Goal: Information Seeking & Learning: Learn about a topic

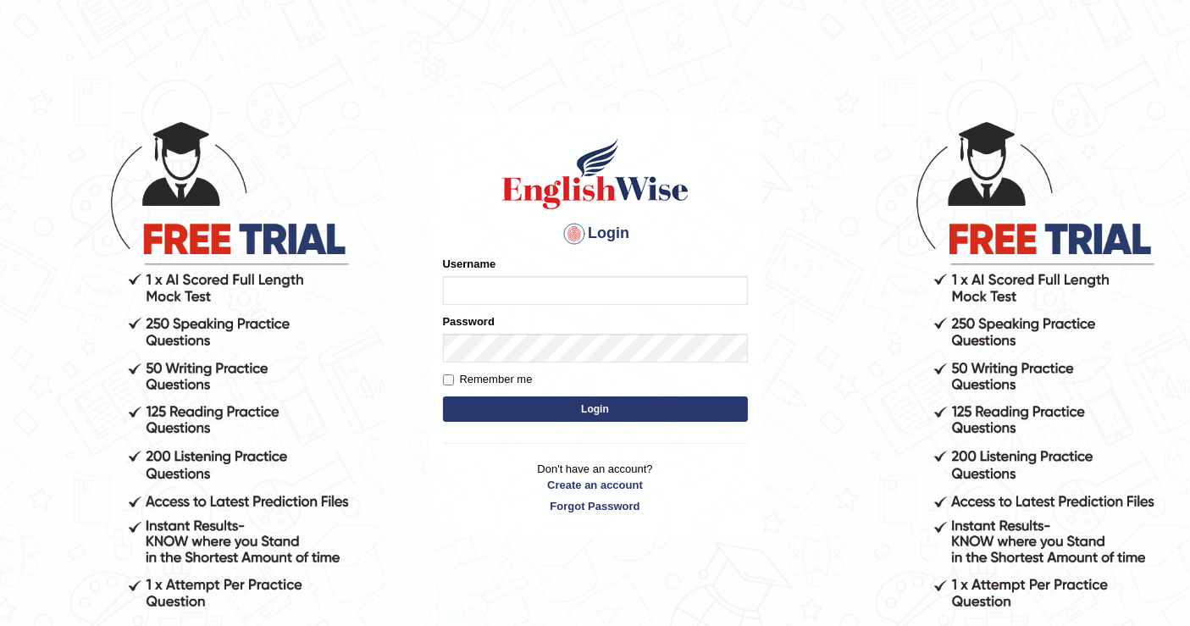
drag, startPoint x: 0, startPoint y: 0, endPoint x: 502, endPoint y: 281, distance: 575.1
click at [502, 281] on input "Username" at bounding box center [595, 290] width 305 height 29
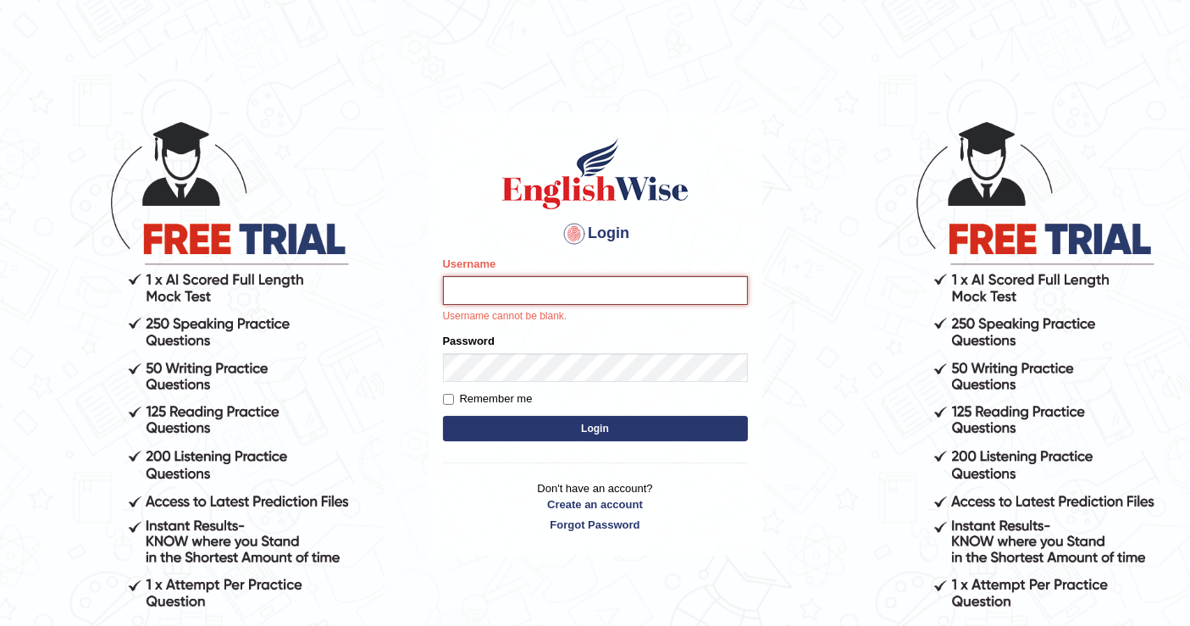
type input "mustafaD"
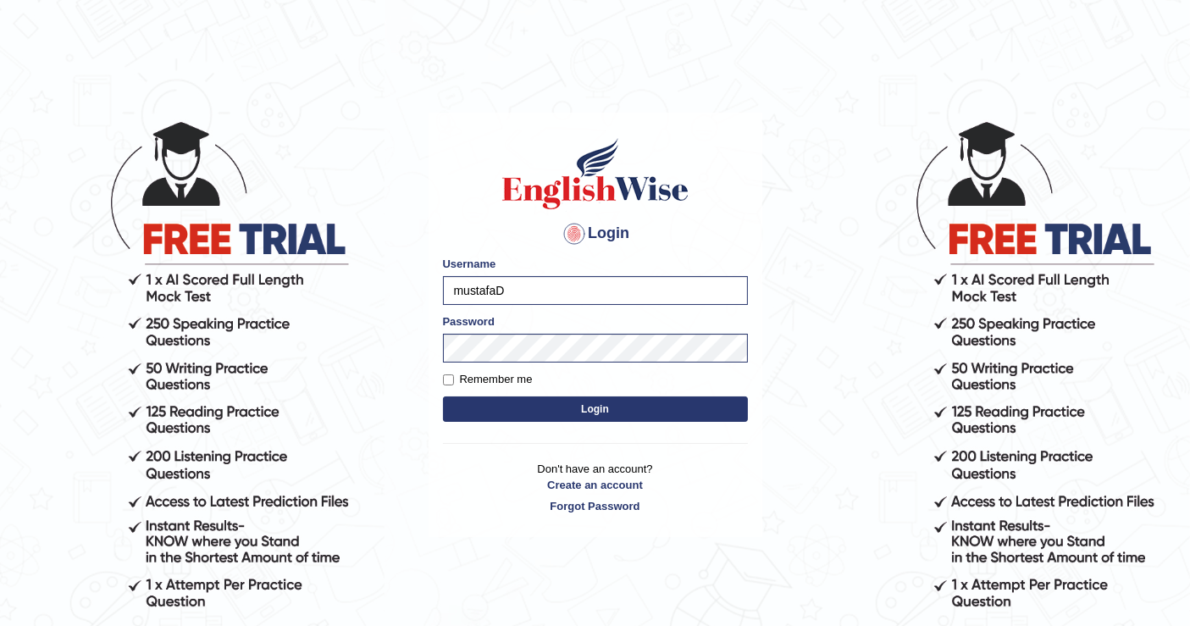
click at [626, 411] on button "Login" at bounding box center [595, 409] width 305 height 25
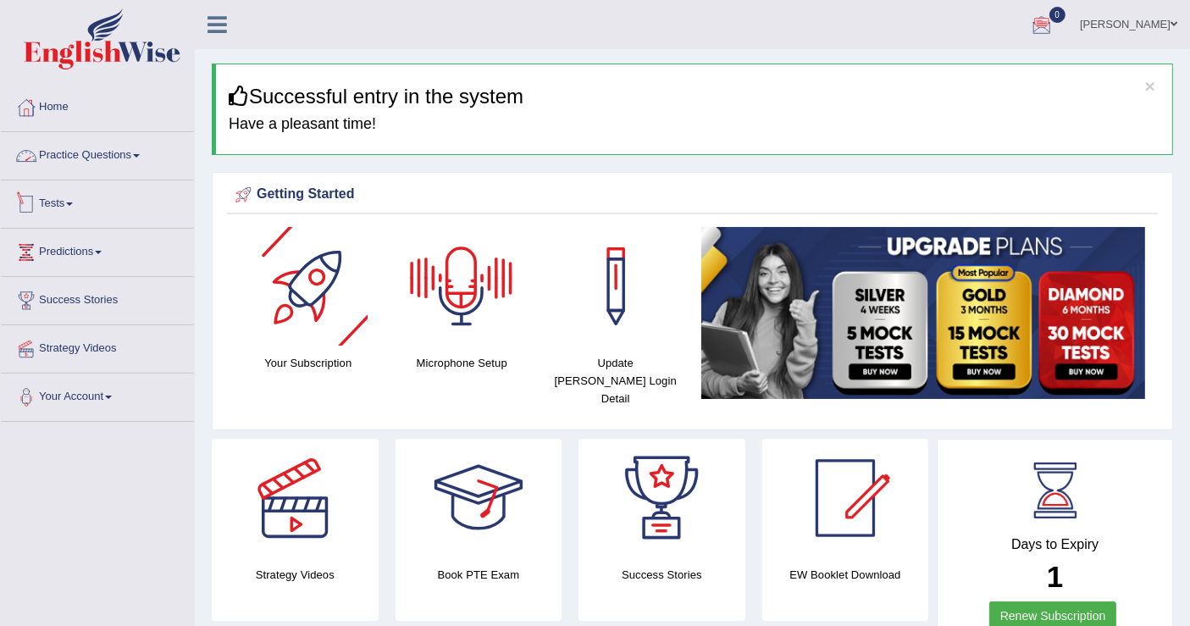
click at [85, 158] on link "Practice Questions" at bounding box center [97, 153] width 193 height 42
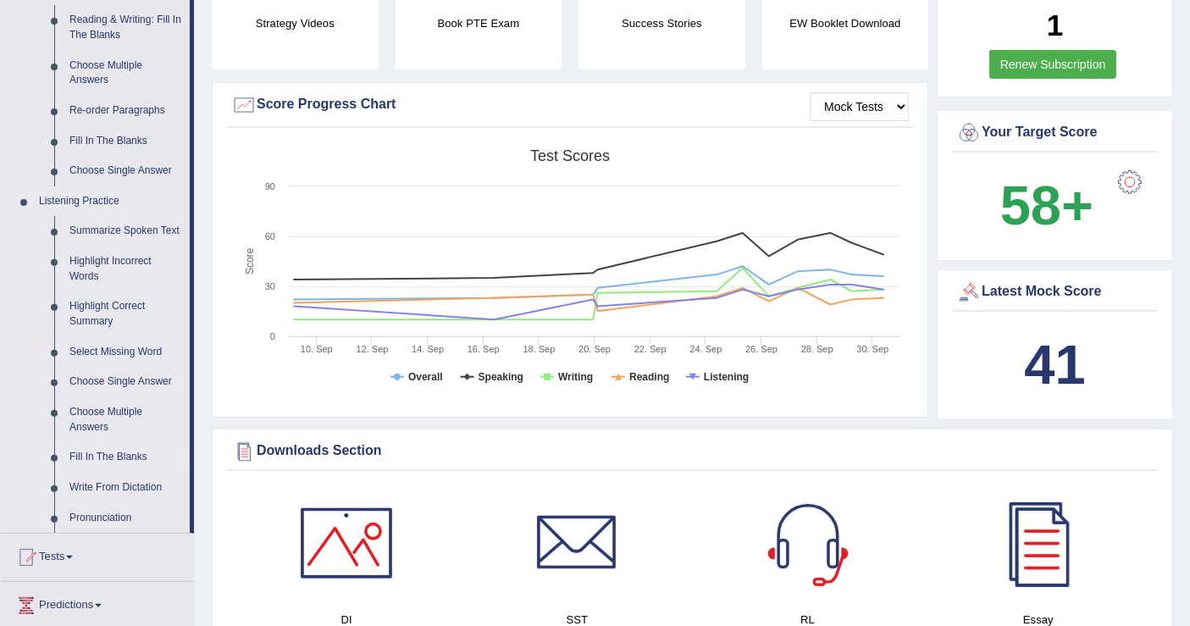
scroll to position [564, 0]
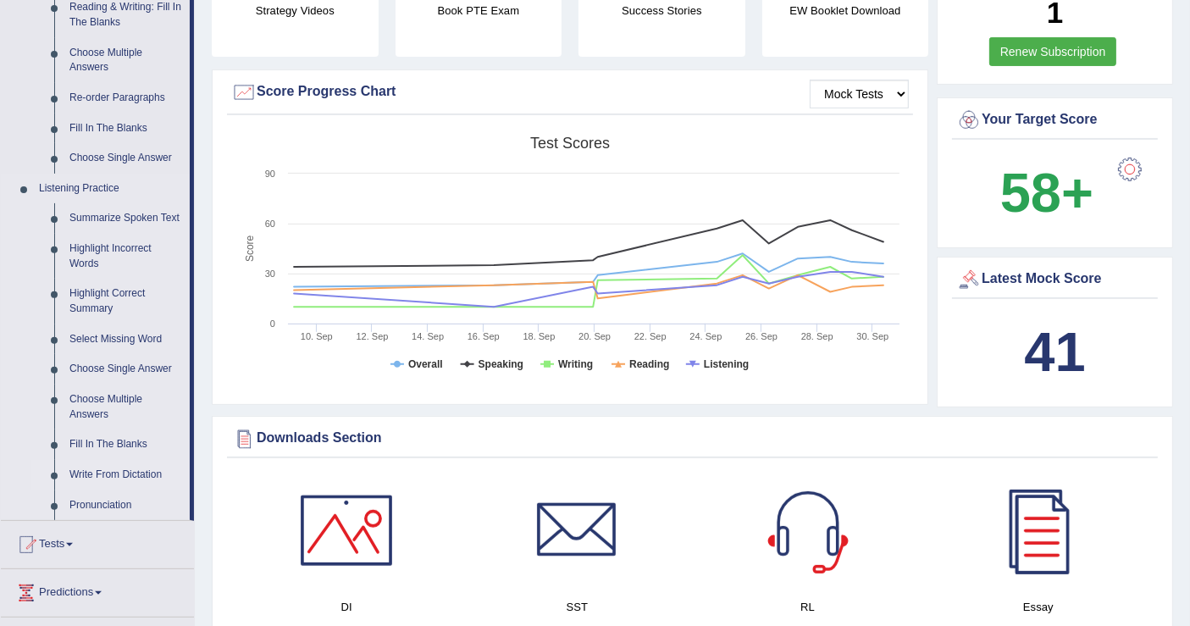
click at [119, 473] on link "Write From Dictation" at bounding box center [126, 475] width 128 height 31
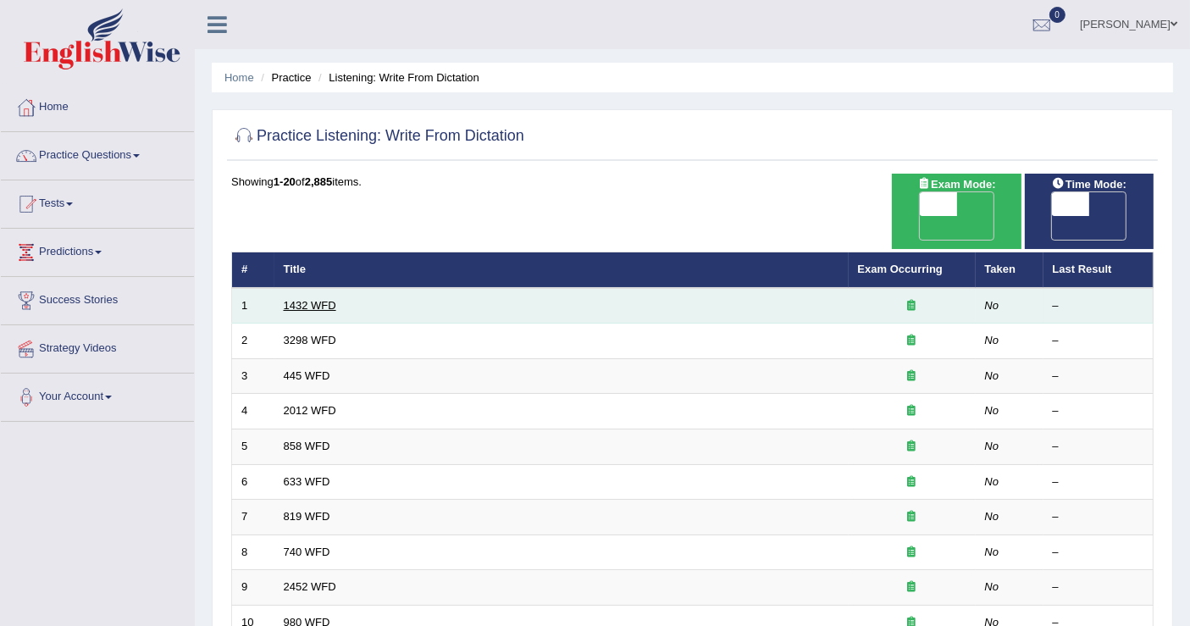
click at [314, 299] on link "1432 WFD" at bounding box center [310, 305] width 53 height 13
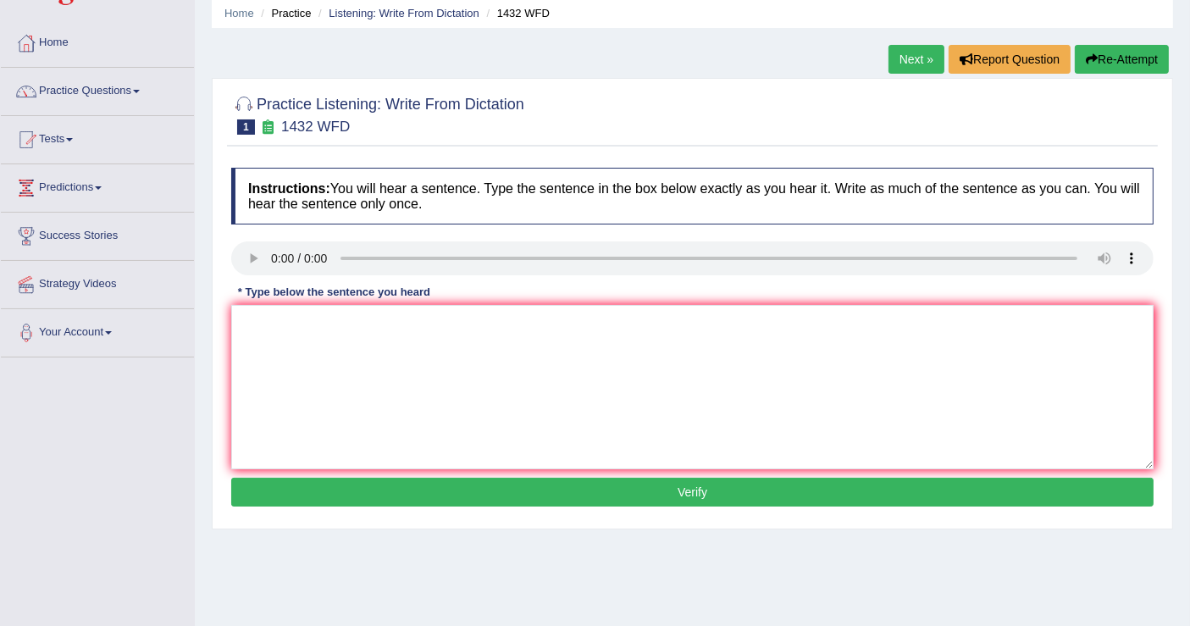
scroll to position [94, 0]
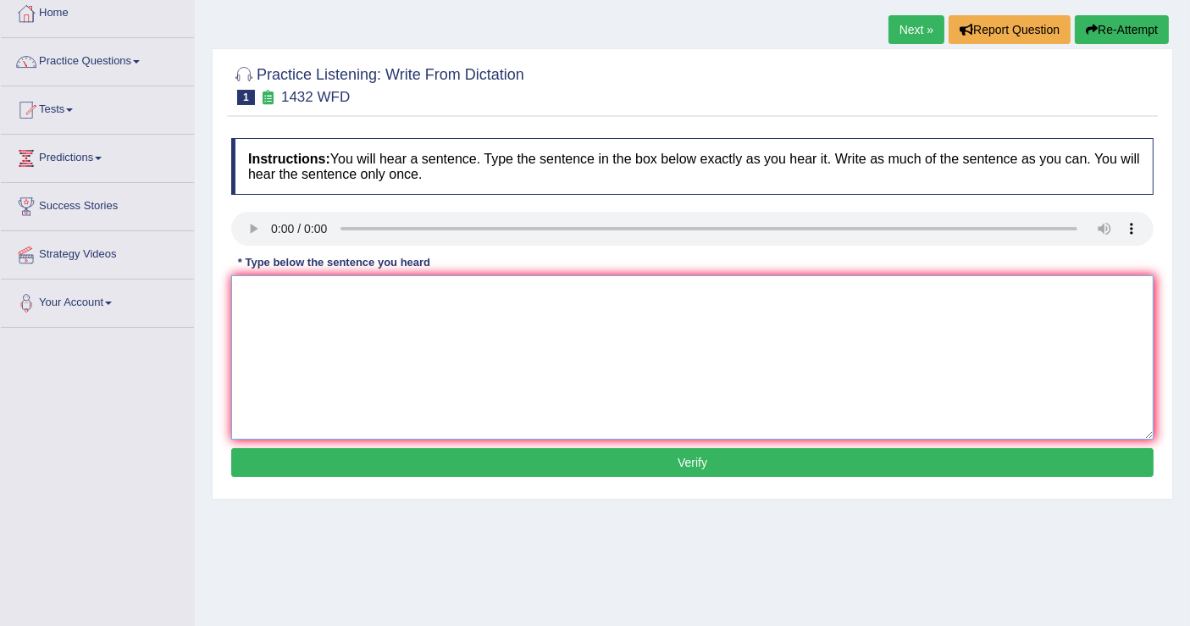
click at [283, 342] on textarea at bounding box center [692, 357] width 923 height 164
type textarea "m"
click at [365, 288] on textarea "More fisical activies" at bounding box center [692, 357] width 923 height 164
click at [411, 290] on textarea "More fisical activie is befenif" at bounding box center [692, 357] width 923 height 164
type textarea "More fisical activie is befenifical to your hart"
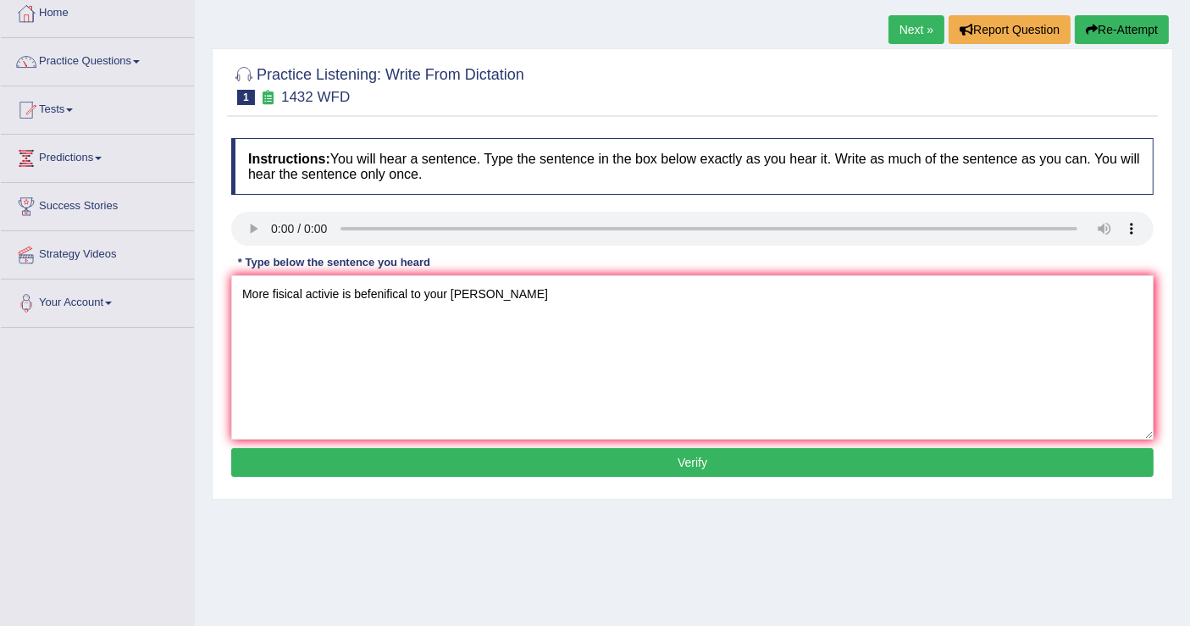
click at [497, 458] on button "Verify" at bounding box center [692, 462] width 923 height 29
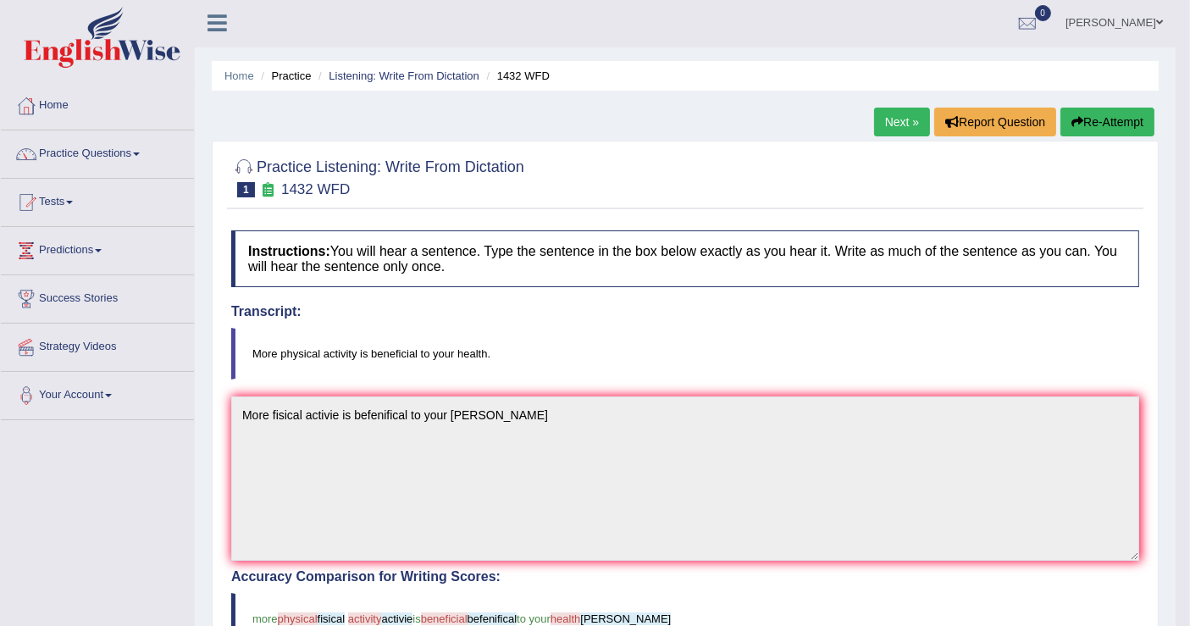
scroll to position [0, 0]
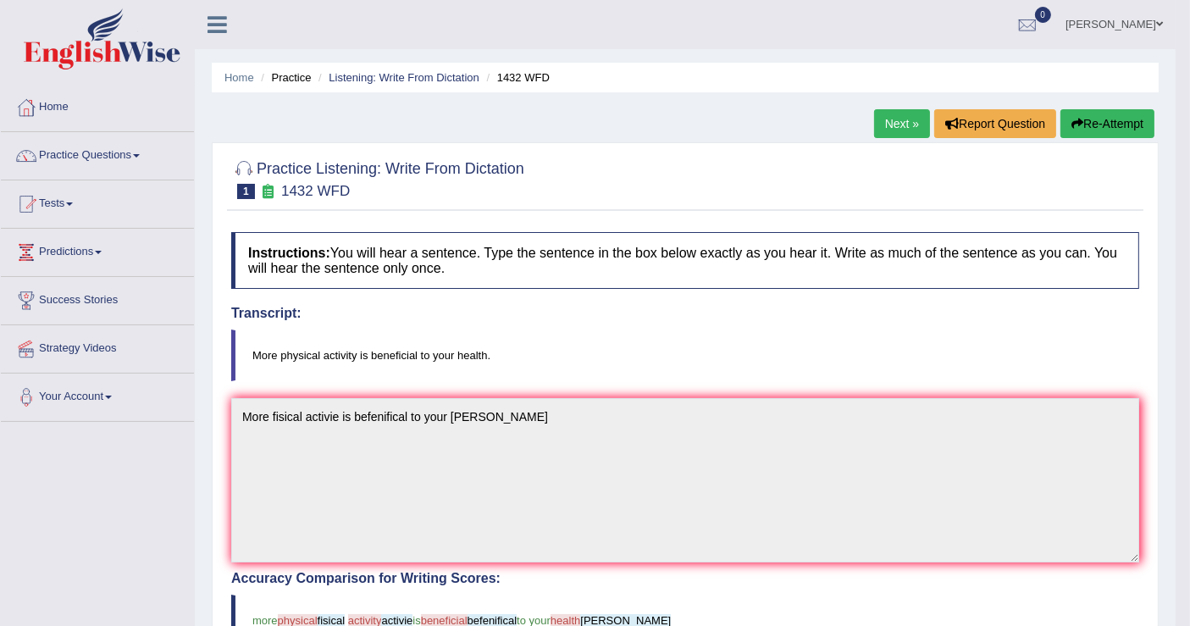
click at [913, 125] on link "Next »" at bounding box center [902, 123] width 56 height 29
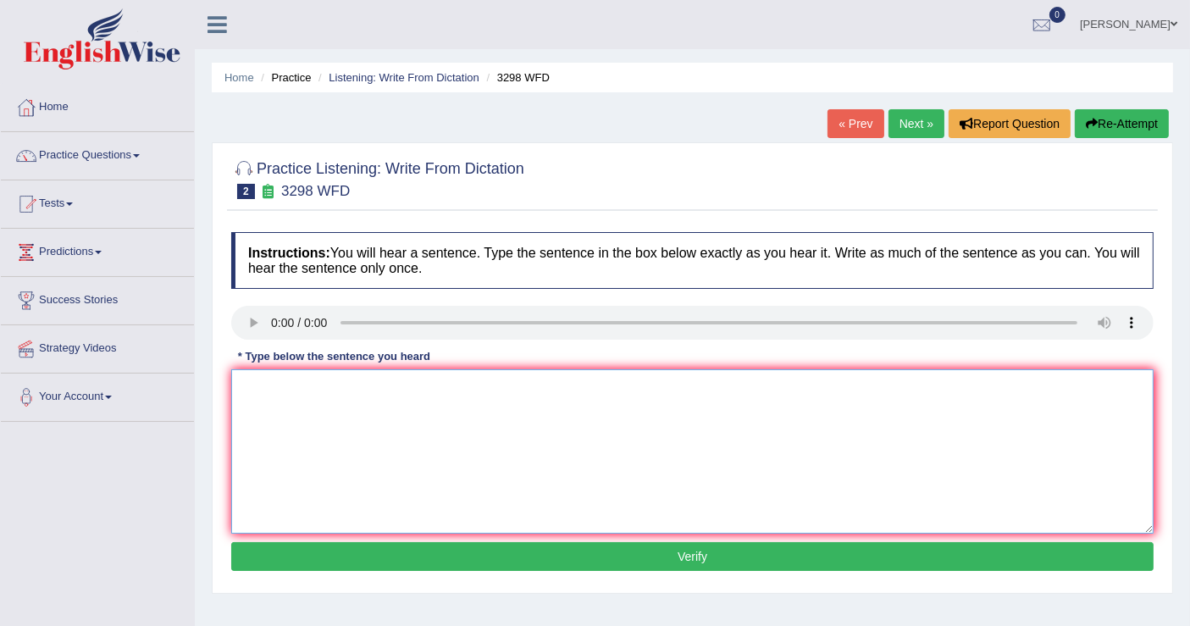
click at [308, 407] on textarea at bounding box center [692, 451] width 923 height 164
type textarea "a"
click at [924, 111] on link "Next »" at bounding box center [917, 123] width 56 height 29
click at [286, 415] on textarea at bounding box center [692, 451] width 923 height 164
type textarea "The American"
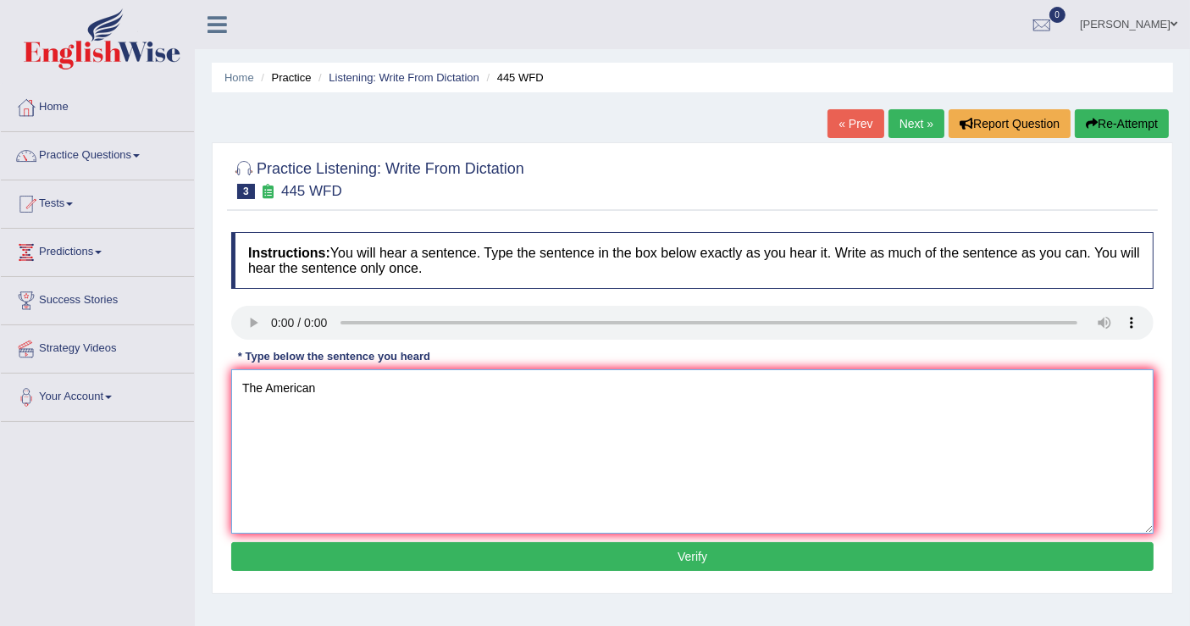
click at [340, 392] on textarea "The American" at bounding box center [692, 451] width 923 height 164
click at [413, 542] on button "Verify" at bounding box center [692, 556] width 923 height 29
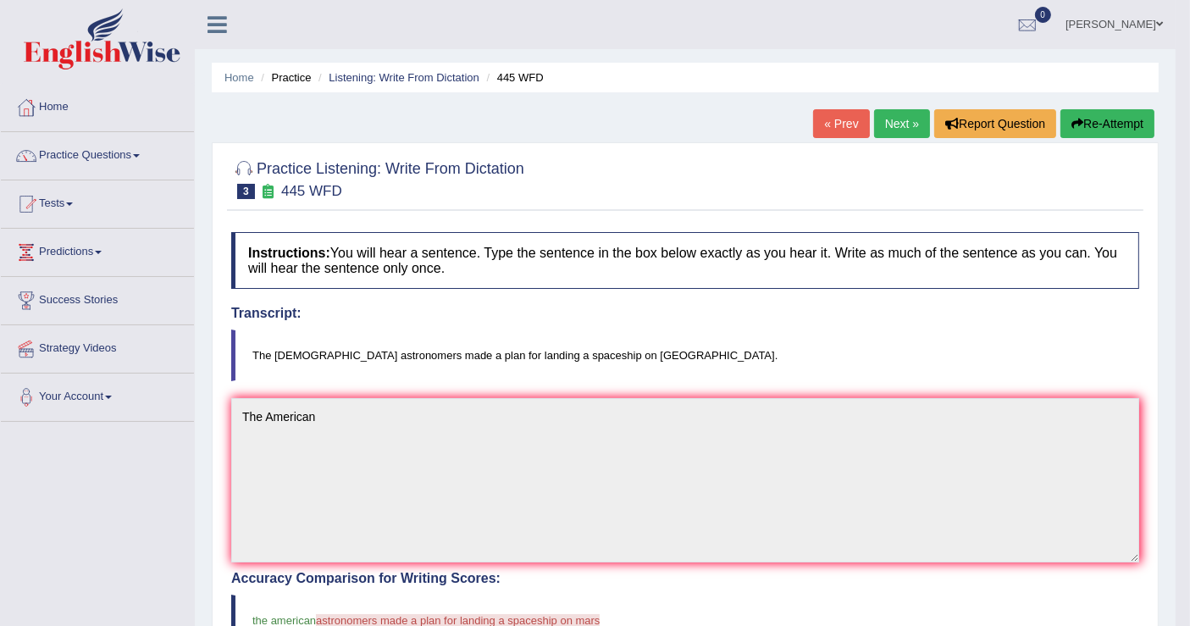
click at [712, 310] on h4 "Transcript:" at bounding box center [685, 313] width 908 height 15
click at [894, 125] on link "Next »" at bounding box center [902, 123] width 56 height 29
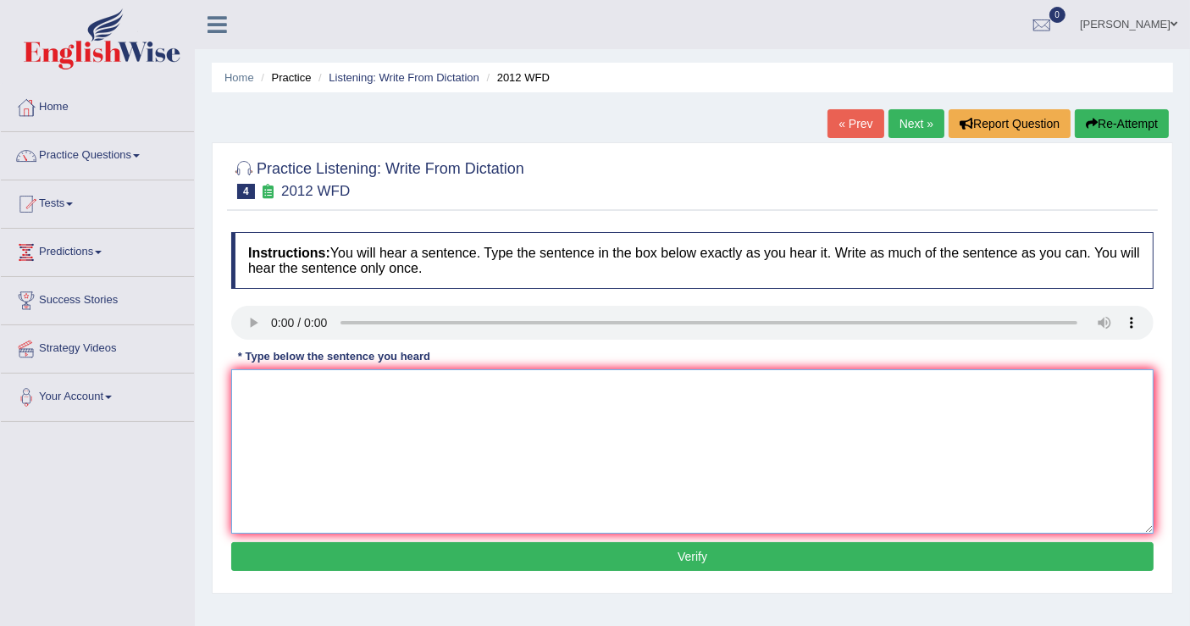
click at [400, 421] on textarea at bounding box center [692, 451] width 923 height 164
type textarea "t"
type textarea "There is a great on the topic"
click at [497, 547] on button "Verify" at bounding box center [692, 556] width 923 height 29
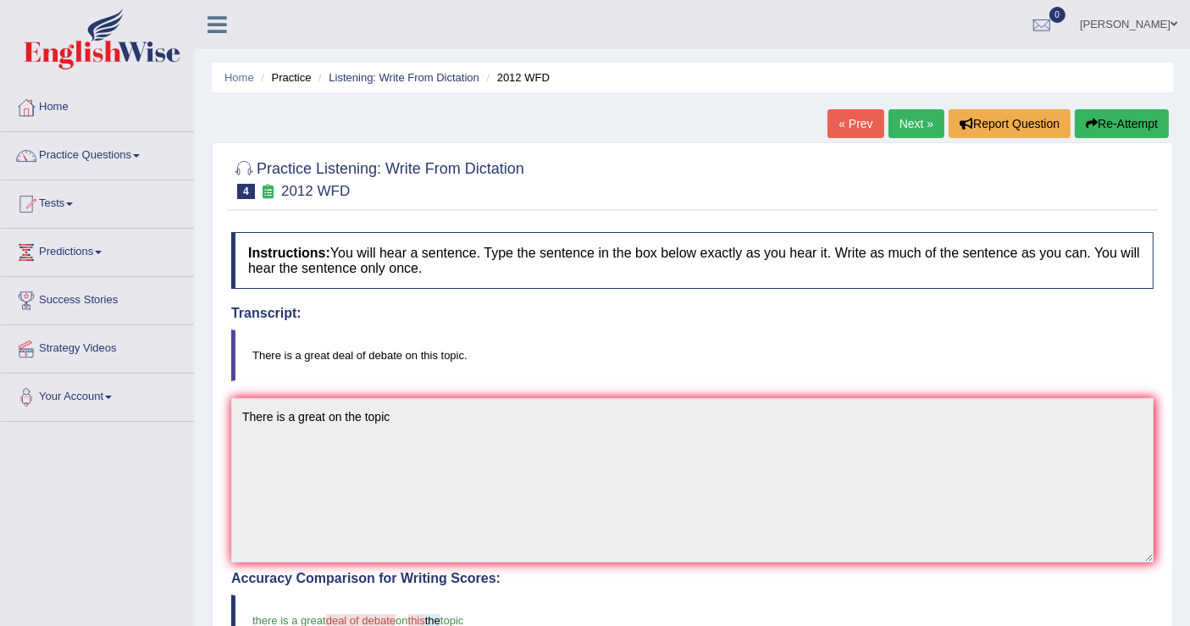
click at [918, 137] on link "Next »" at bounding box center [917, 123] width 56 height 29
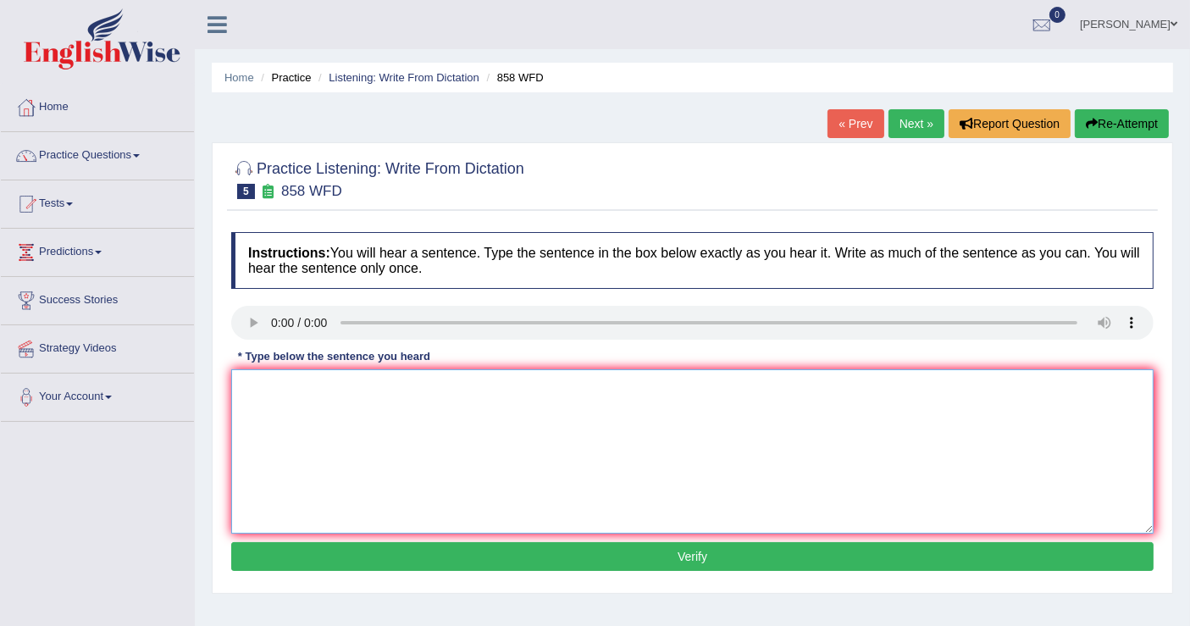
click at [658, 396] on textarea at bounding box center [692, 451] width 923 height 164
click at [924, 115] on link "Next »" at bounding box center [917, 123] width 56 height 29
click at [356, 386] on textarea at bounding box center [692, 451] width 923 height 164
type textarea "r"
click at [311, 381] on textarea "Resarch" at bounding box center [692, 451] width 923 height 164
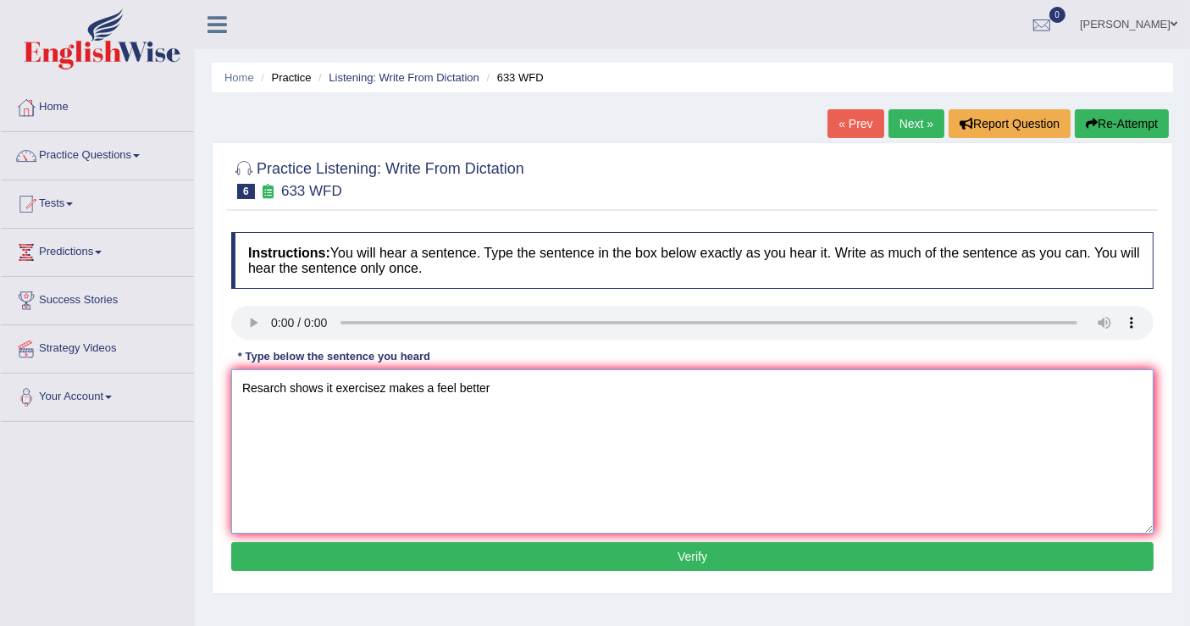
type textarea "Resarch shows it exercisez makes a feel better"
click at [505, 557] on button "Verify" at bounding box center [692, 556] width 923 height 29
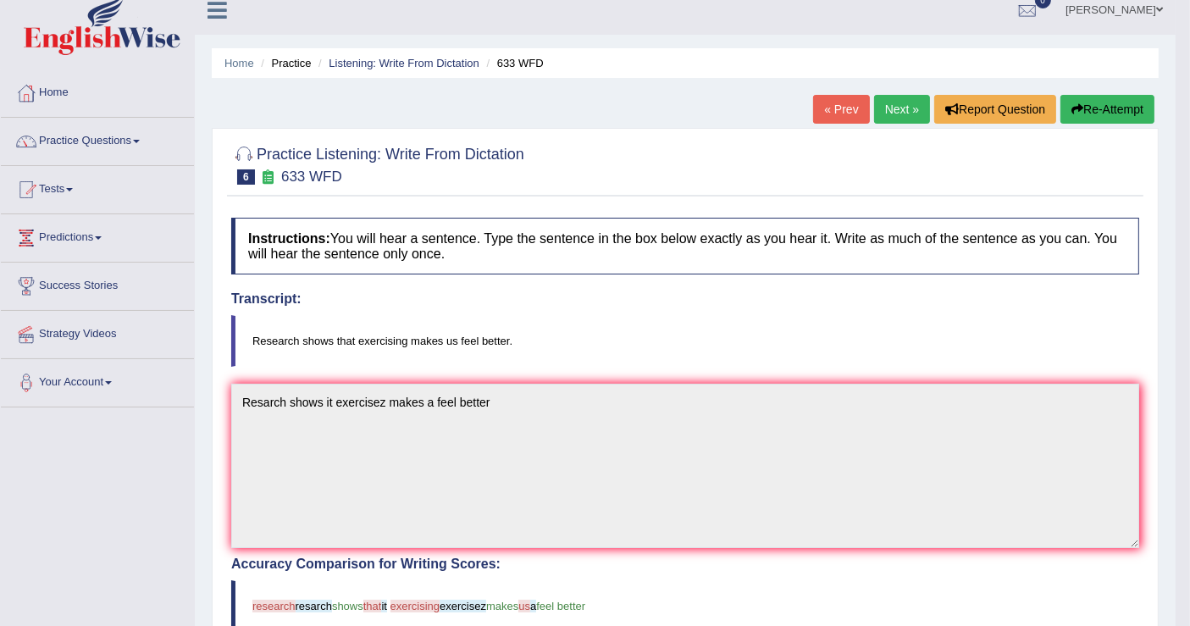
scroll to position [14, 0]
